Goal: Information Seeking & Learning: Learn about a topic

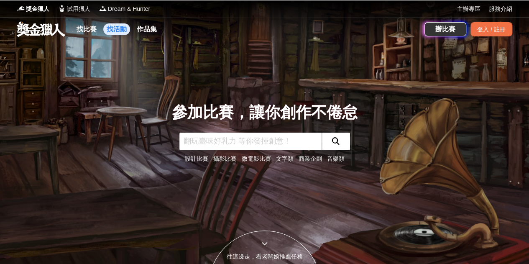
click at [117, 31] on link "找活動" at bounding box center [116, 29] width 27 height 12
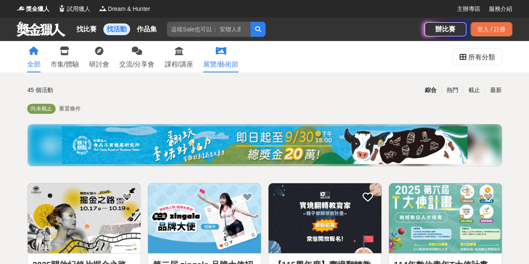
click at [206, 61] on div "展覽/藝術節" at bounding box center [220, 64] width 35 height 10
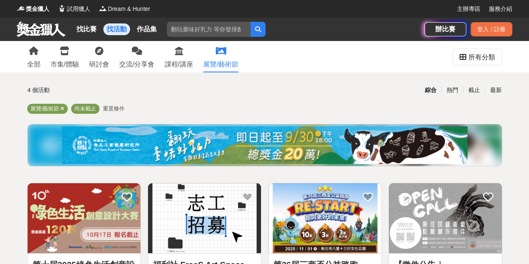
click at [502, 91] on div "綜合 熱門 截止 最新" at bounding box center [343, 89] width 316 height 15
click at [504, 25] on div "登入 / 註冊" at bounding box center [491, 29] width 42 height 14
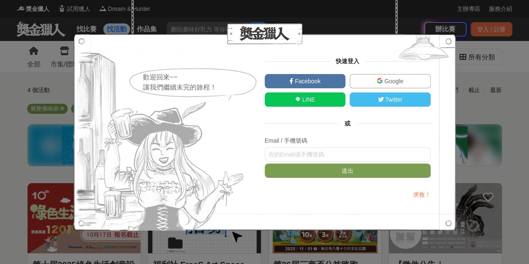
click at [313, 83] on span "Facebook" at bounding box center [306, 81] width 27 height 7
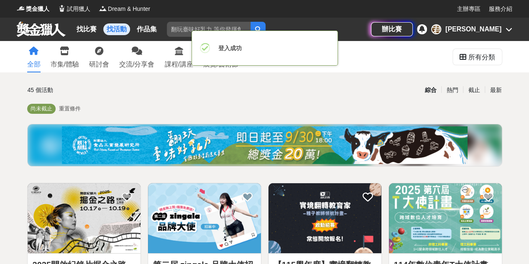
click at [499, 29] on div "君媛" at bounding box center [473, 29] width 56 height 10
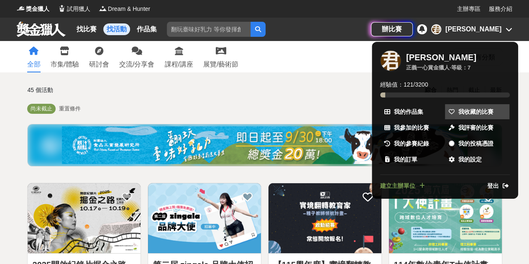
click at [470, 107] on span "我收藏的比賽" at bounding box center [475, 111] width 35 height 9
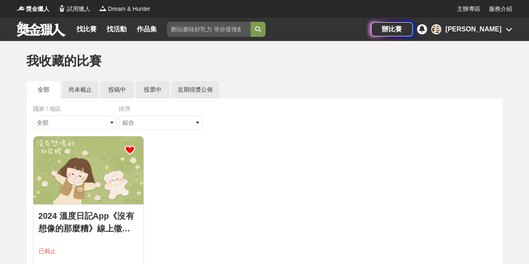
click at [130, 148] on icon at bounding box center [130, 150] width 10 height 10
click at [122, 27] on link "找活動" at bounding box center [116, 29] width 27 height 12
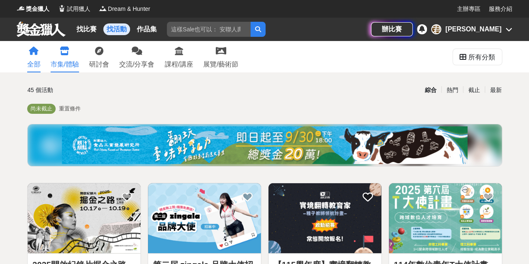
click at [70, 55] on link "市集/體驗" at bounding box center [65, 56] width 28 height 31
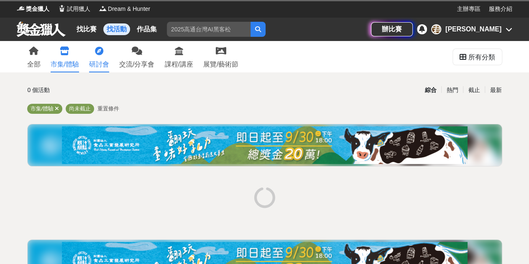
click at [103, 53] on icon at bounding box center [99, 51] width 8 height 8
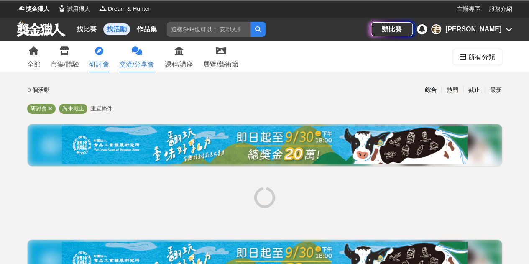
click at [136, 69] on link "交流/分享會" at bounding box center [136, 56] width 35 height 31
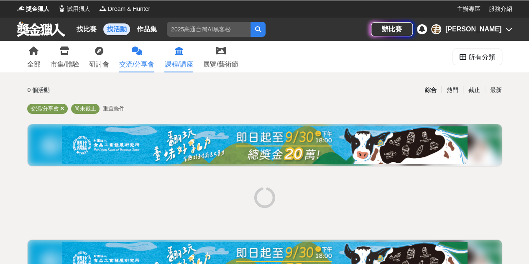
click at [193, 59] on div "課程/講座" at bounding box center [178, 64] width 28 height 10
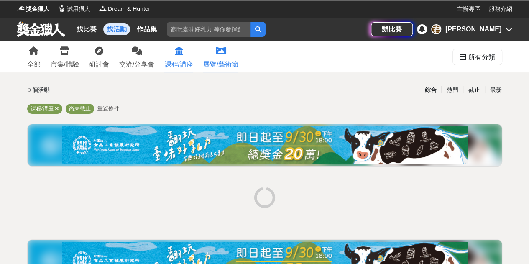
click at [214, 60] on div "展覽/藝術節" at bounding box center [220, 64] width 35 height 10
click at [91, 29] on link "找比賽" at bounding box center [86, 29] width 27 height 12
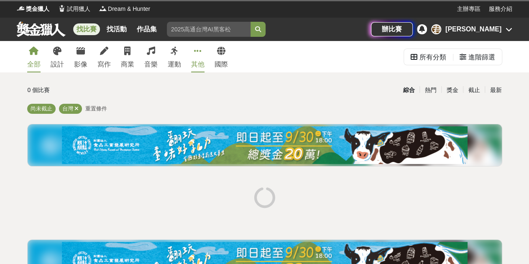
click at [198, 61] on div "其他" at bounding box center [197, 64] width 13 height 10
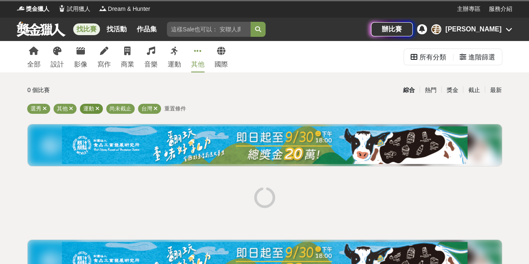
click at [98, 109] on icon at bounding box center [97, 108] width 4 height 5
click at [45, 108] on icon at bounding box center [45, 108] width 4 height 5
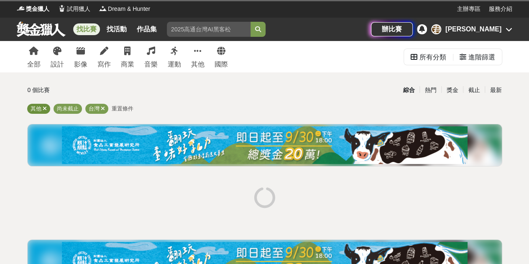
click at [45, 108] on icon at bounding box center [45, 108] width 4 height 5
click at [78, 109] on div "台灣" at bounding box center [70, 109] width 23 height 10
click at [75, 111] on icon at bounding box center [76, 108] width 4 height 5
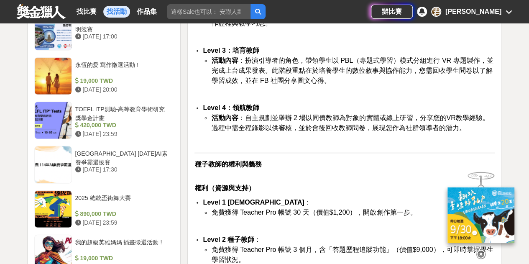
scroll to position [1003, 0]
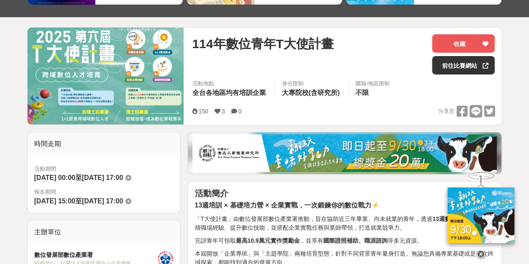
scroll to position [167, 0]
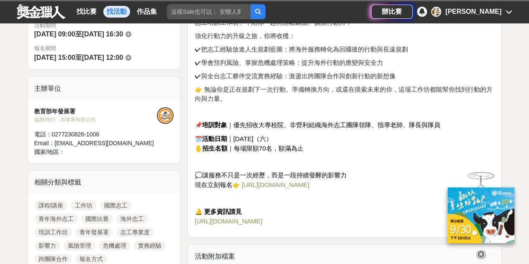
scroll to position [42, 0]
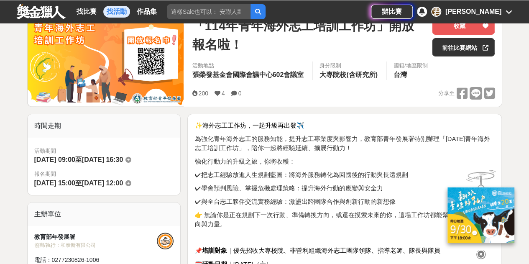
click at [481, 255] on icon at bounding box center [480, 254] width 9 height 9
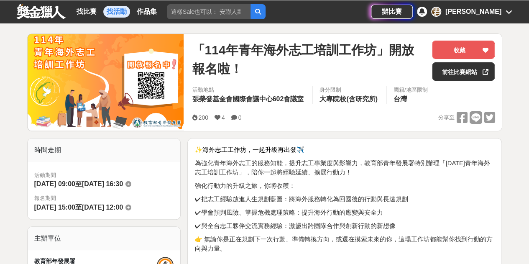
scroll to position [0, 0]
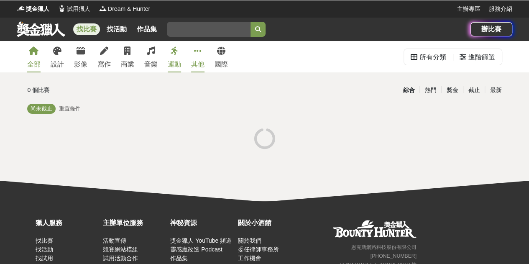
click at [201, 63] on div "其他" at bounding box center [197, 64] width 13 height 10
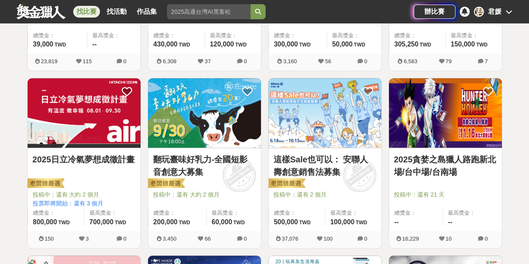
scroll to position [460, 0]
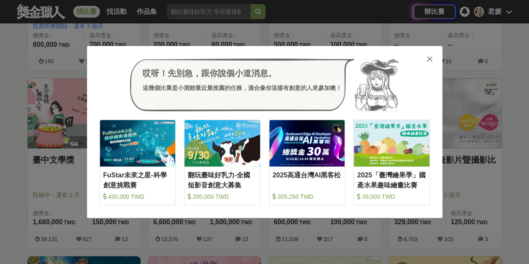
click at [433, 60] on div at bounding box center [429, 58] width 8 height 8
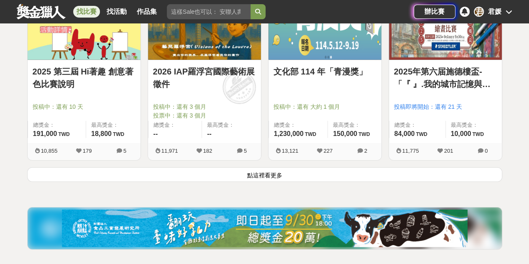
scroll to position [1087, 0]
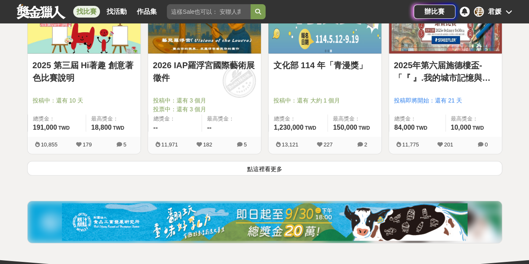
click at [320, 171] on button "點這裡看更多" at bounding box center [264, 168] width 475 height 15
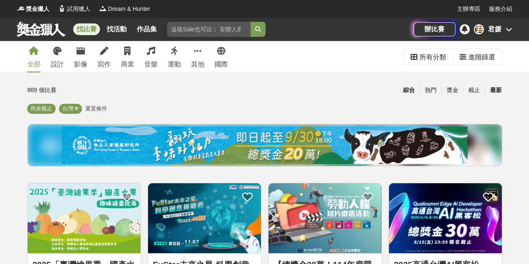
click at [494, 90] on div "最新" at bounding box center [495, 90] width 22 height 15
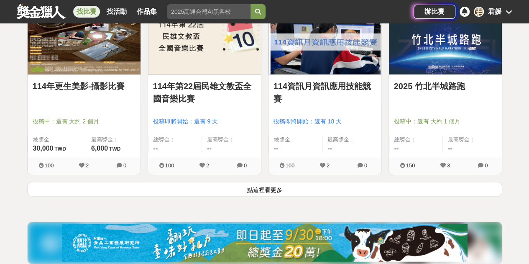
scroll to position [1087, 0]
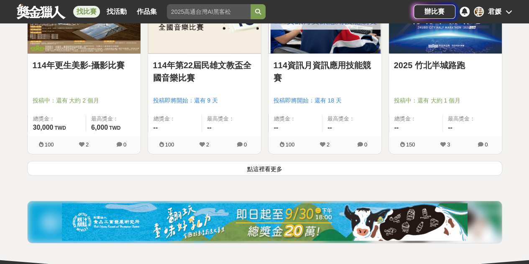
click at [244, 164] on button "點這裡看更多" at bounding box center [264, 168] width 475 height 15
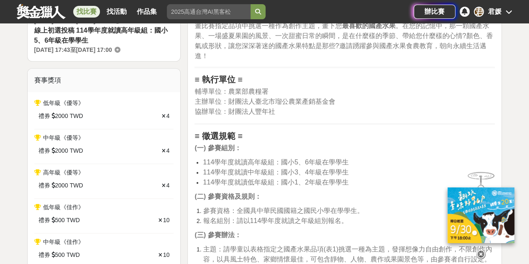
scroll to position [376, 0]
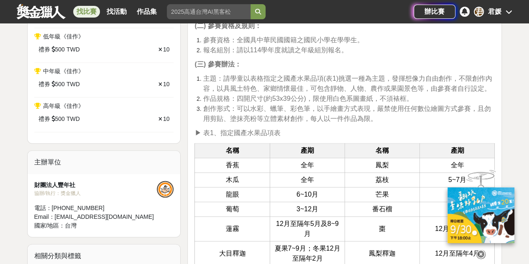
scroll to position [502, 0]
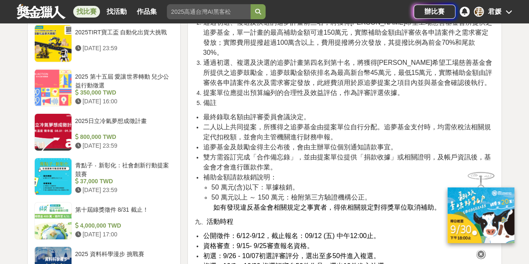
scroll to position [1296, 0]
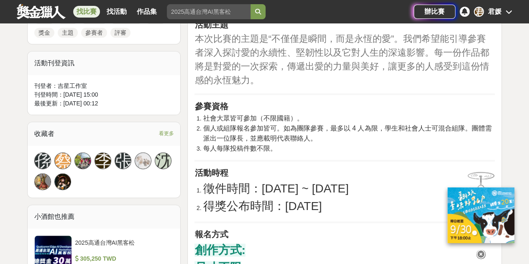
scroll to position [585, 0]
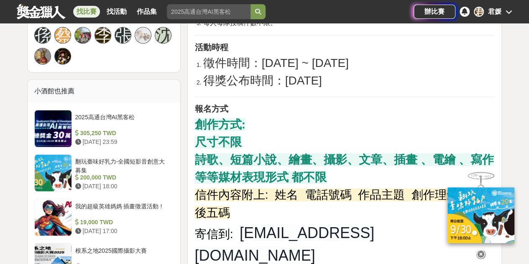
click at [391, 168] on p "創作方式: 尺寸不限 詩歌、短篇小說、繪畫、攝影、文章、插畫 、電繪 、寫作 等等媒材表現形式 都不限 信件內容附上: 姓名 電話號碼 作品主題 創作理念 匯…" at bounding box center [344, 204] width 300 height 177
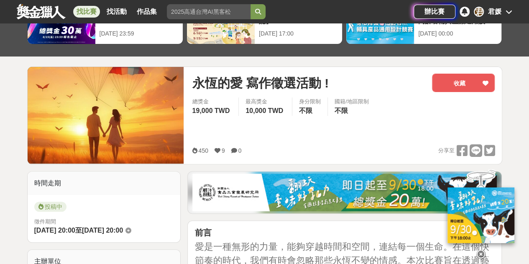
scroll to position [42, 0]
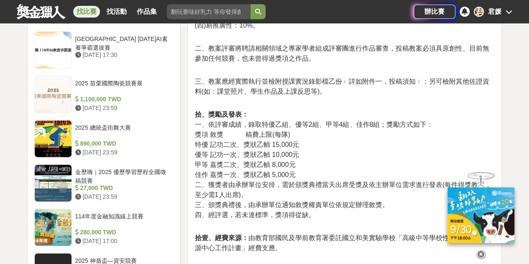
scroll to position [1045, 0]
